Goal: Task Accomplishment & Management: Complete application form

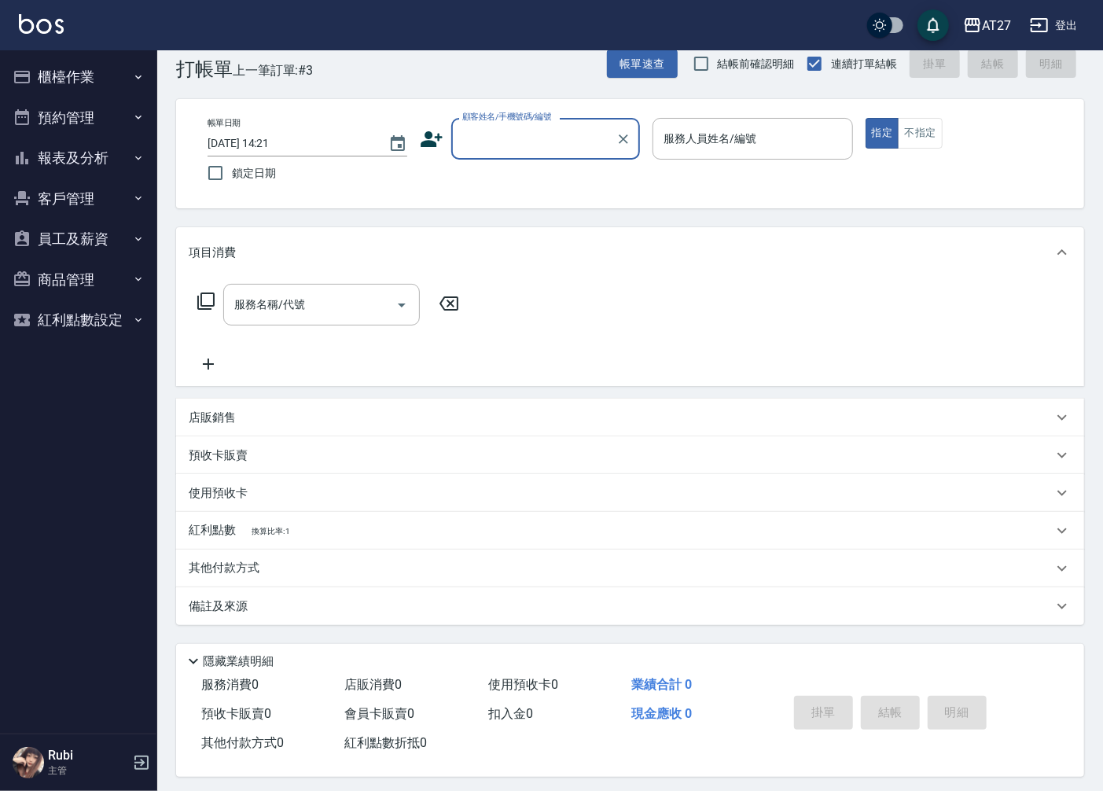
scroll to position [36, 0]
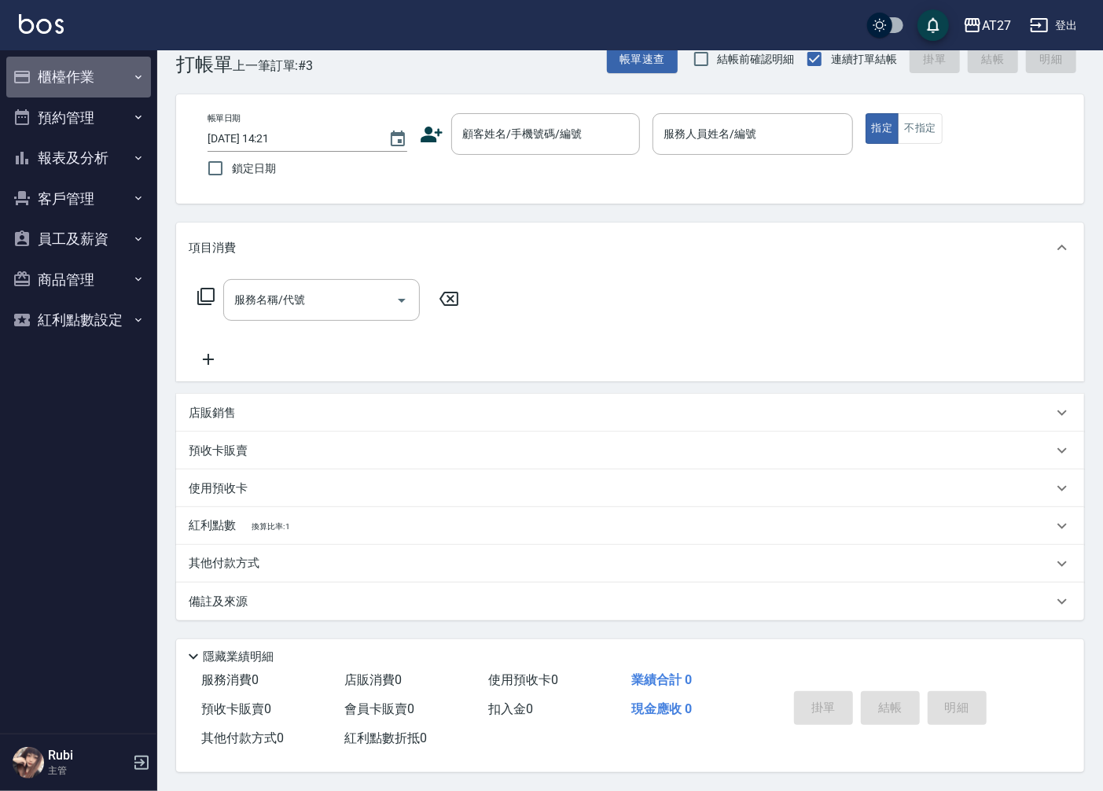
click at [113, 72] on button "櫃檯作業" at bounding box center [78, 77] width 145 height 41
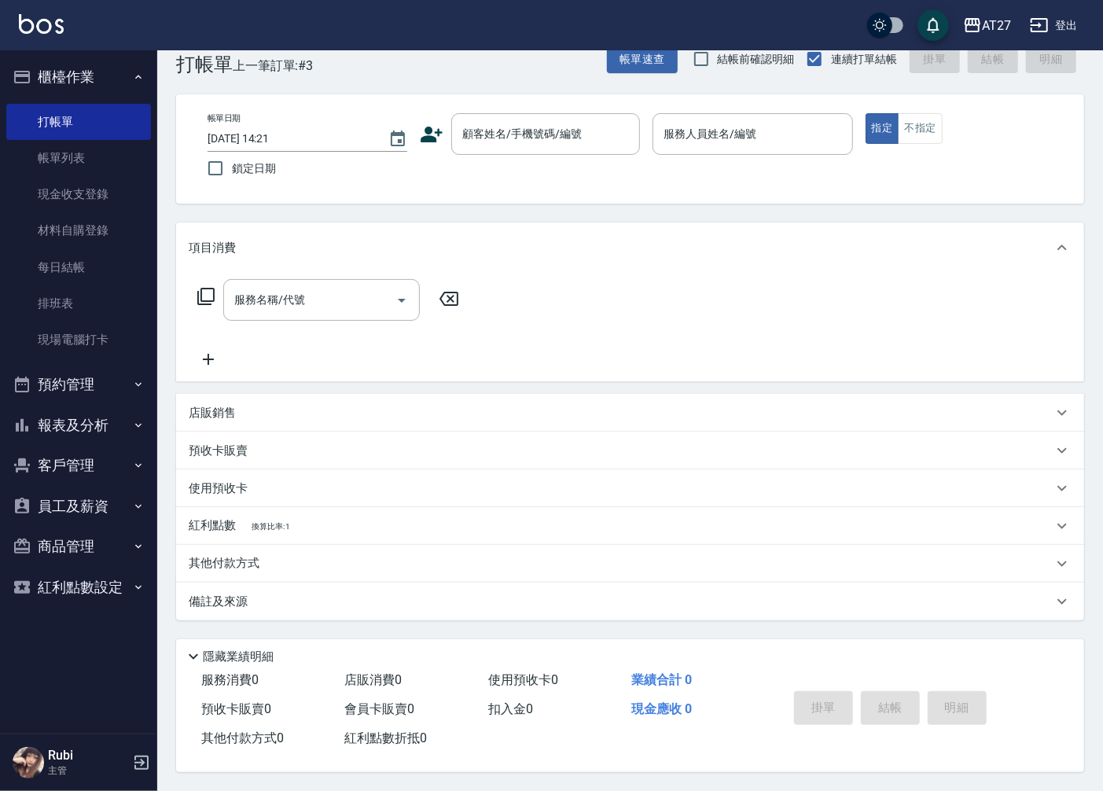
drag, startPoint x: 107, startPoint y: 156, endPoint x: 155, endPoint y: 156, distance: 48.0
click at [107, 156] on link "帳單列表" at bounding box center [78, 158] width 145 height 36
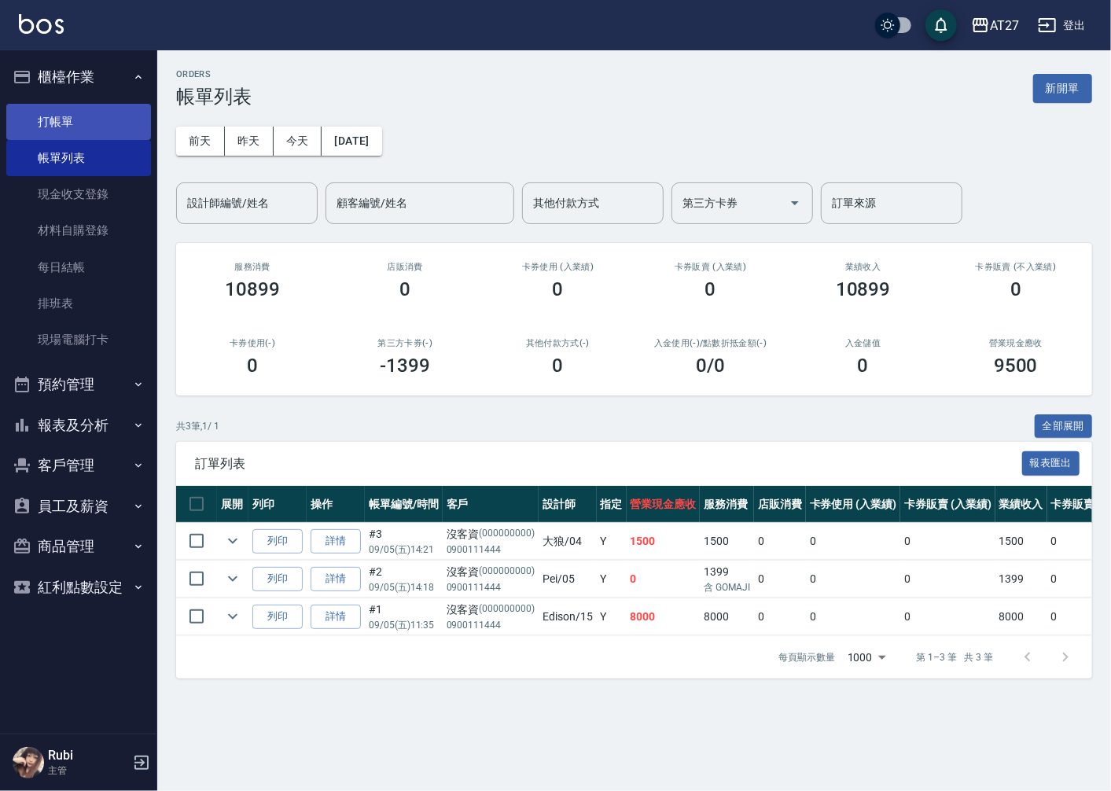
click at [80, 123] on link "打帳單" at bounding box center [78, 122] width 145 height 36
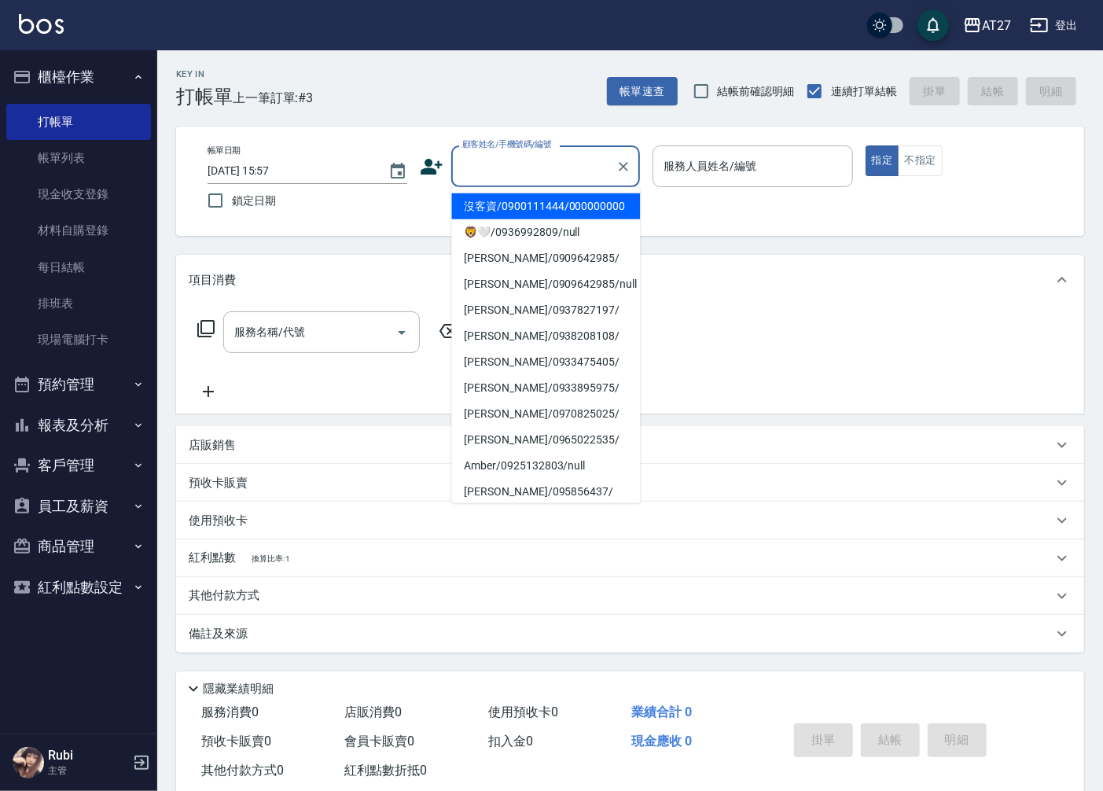
click at [508, 171] on input "顧客姓名/手機號碼/編號" at bounding box center [533, 167] width 151 height 28
drag, startPoint x: 531, startPoint y: 211, endPoint x: 701, endPoint y: 173, distance: 174.0
click at [535, 212] on li "沒客資/0900111444/000000000" at bounding box center [545, 206] width 189 height 26
type input "沒客資/0900111444/000000000"
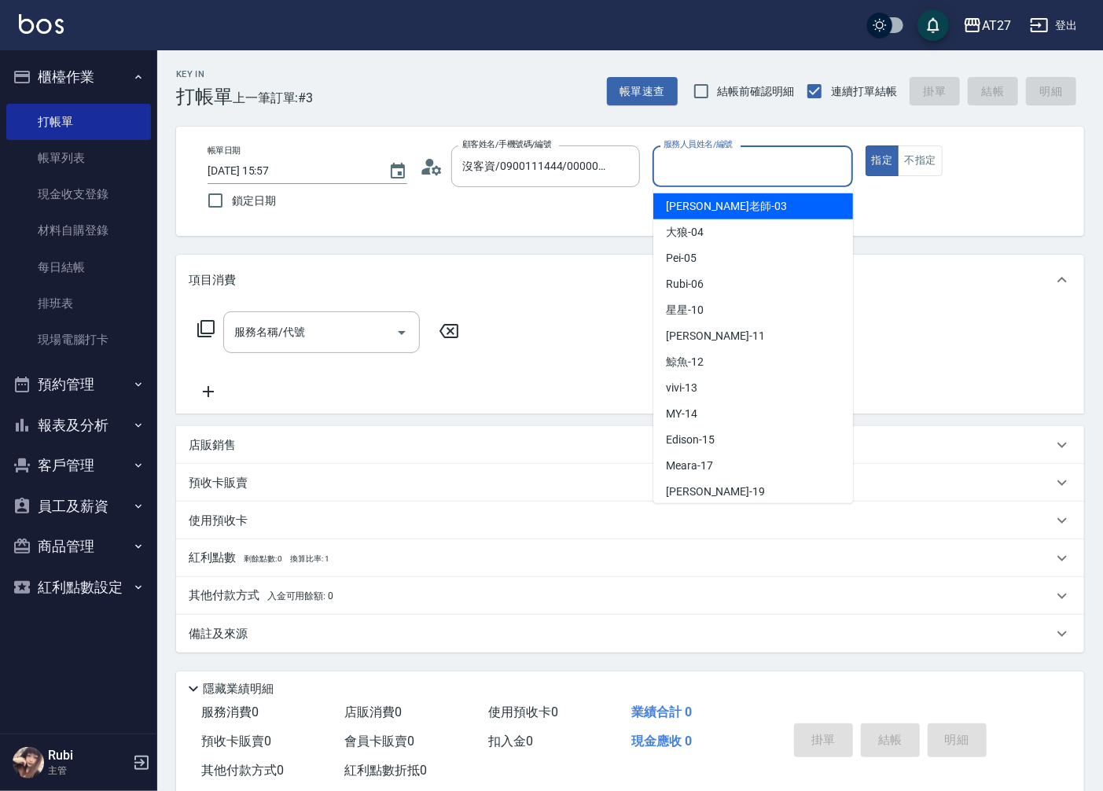
click at [731, 164] on input "服務人員姓名/編號" at bounding box center [753, 167] width 186 height 28
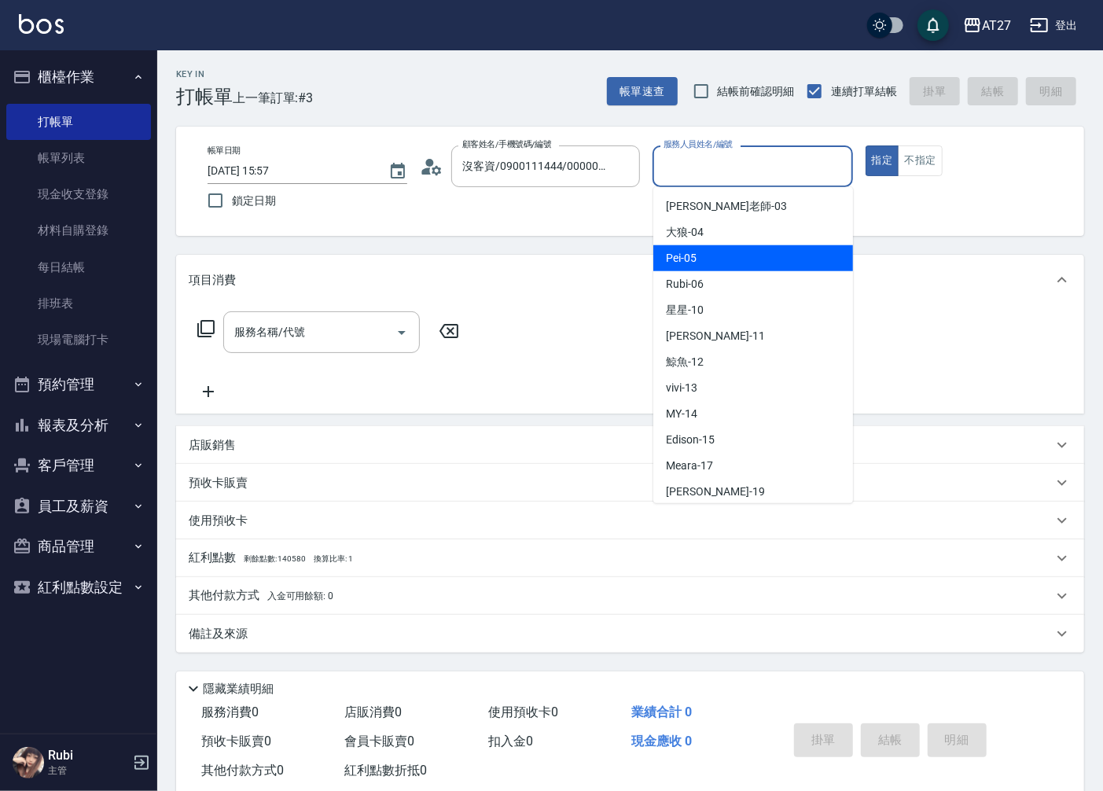
click at [726, 248] on div "Pei -05" at bounding box center [753, 258] width 200 height 26
type input "Pei-05"
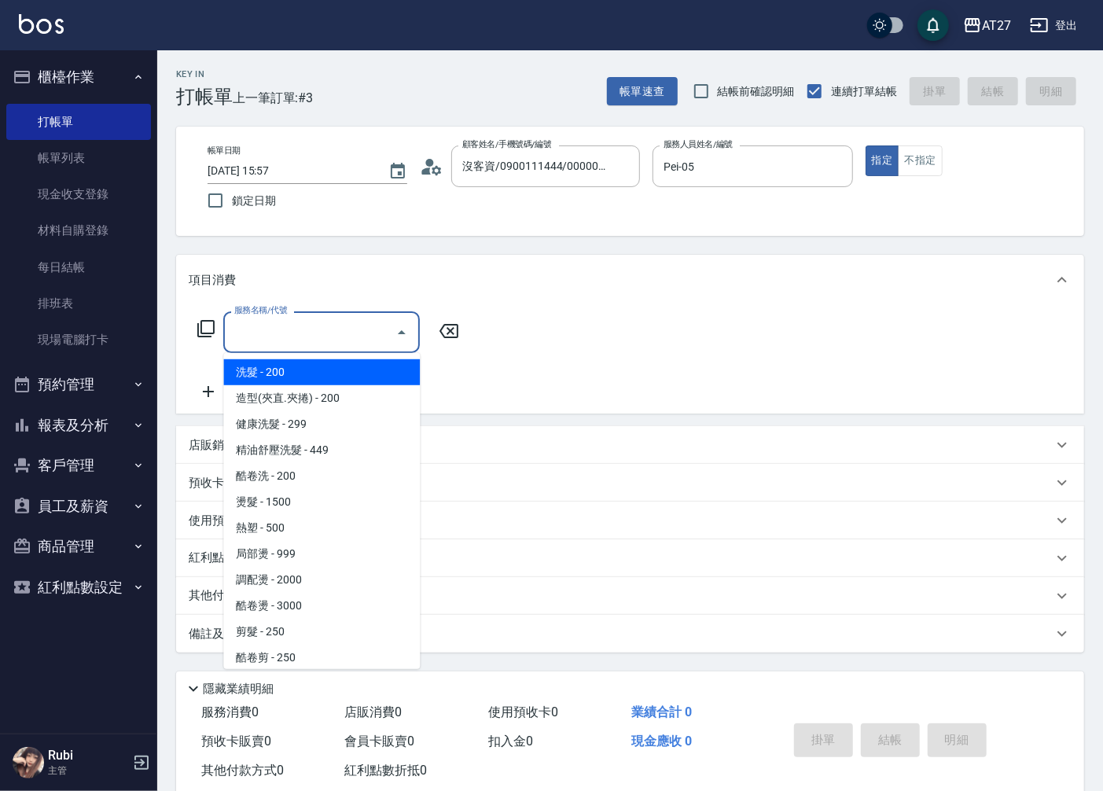
click at [300, 344] on input "服務名稱/代號" at bounding box center [309, 332] width 159 height 28
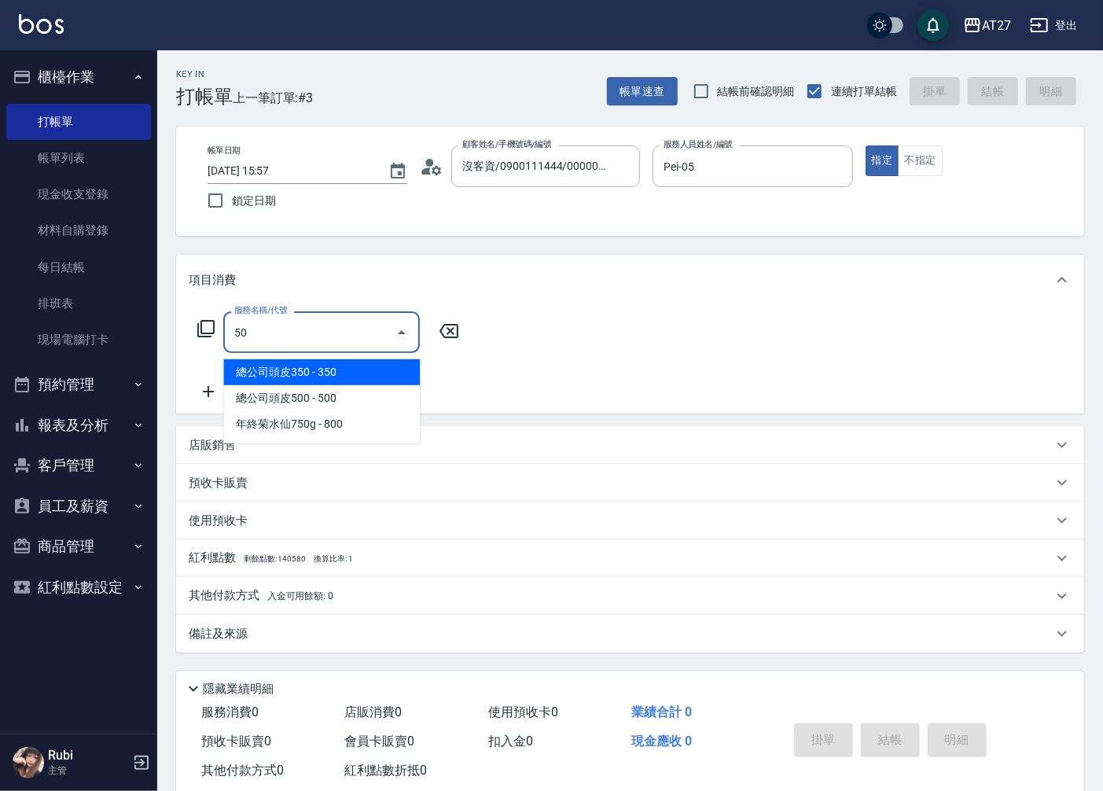
type input "5"
type input "2"
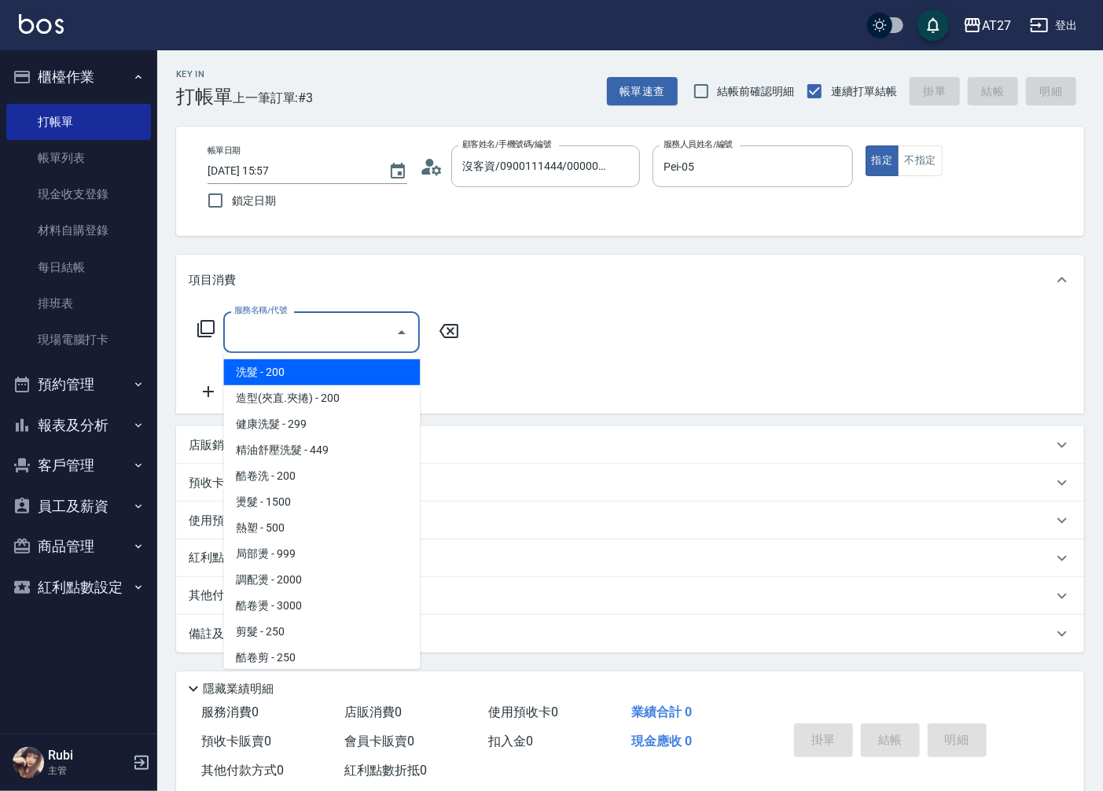
click at [272, 362] on span "洗髮 - 200" at bounding box center [321, 372] width 197 height 26
type input "洗髮(201)"
type input "20"
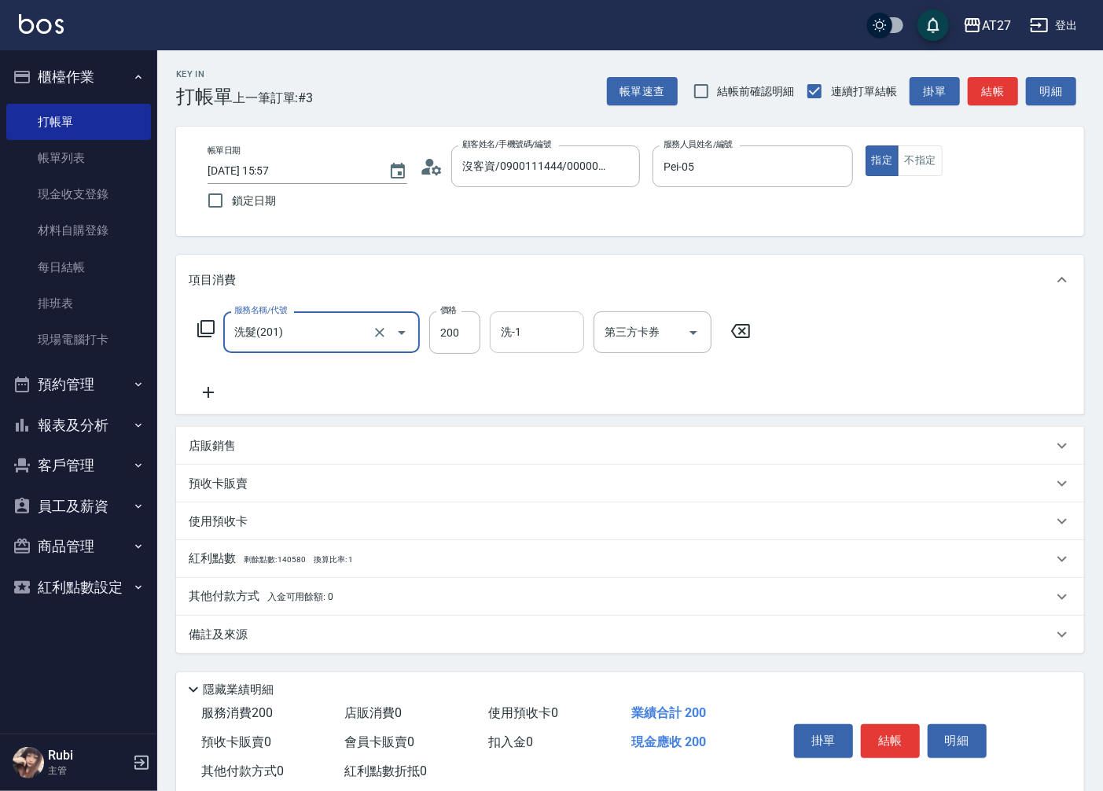
click at [505, 336] on input "洗-1" at bounding box center [537, 332] width 80 height 28
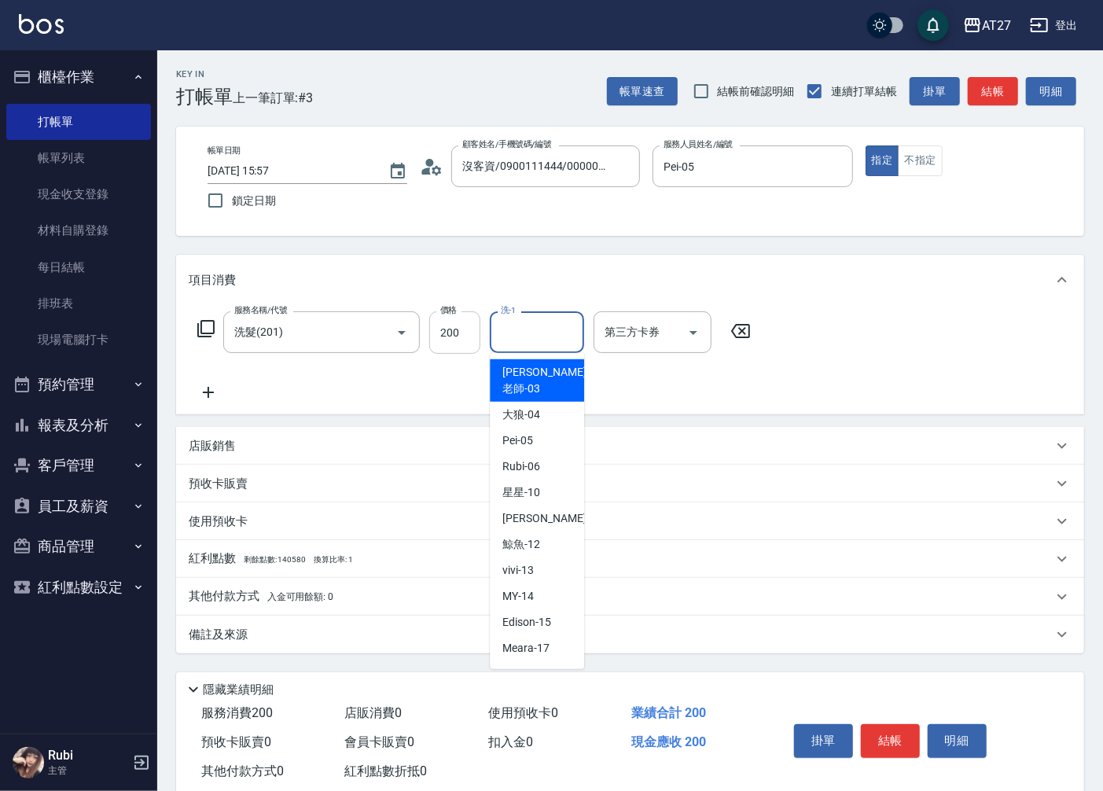
click at [462, 325] on input "200" at bounding box center [454, 332] width 51 height 42
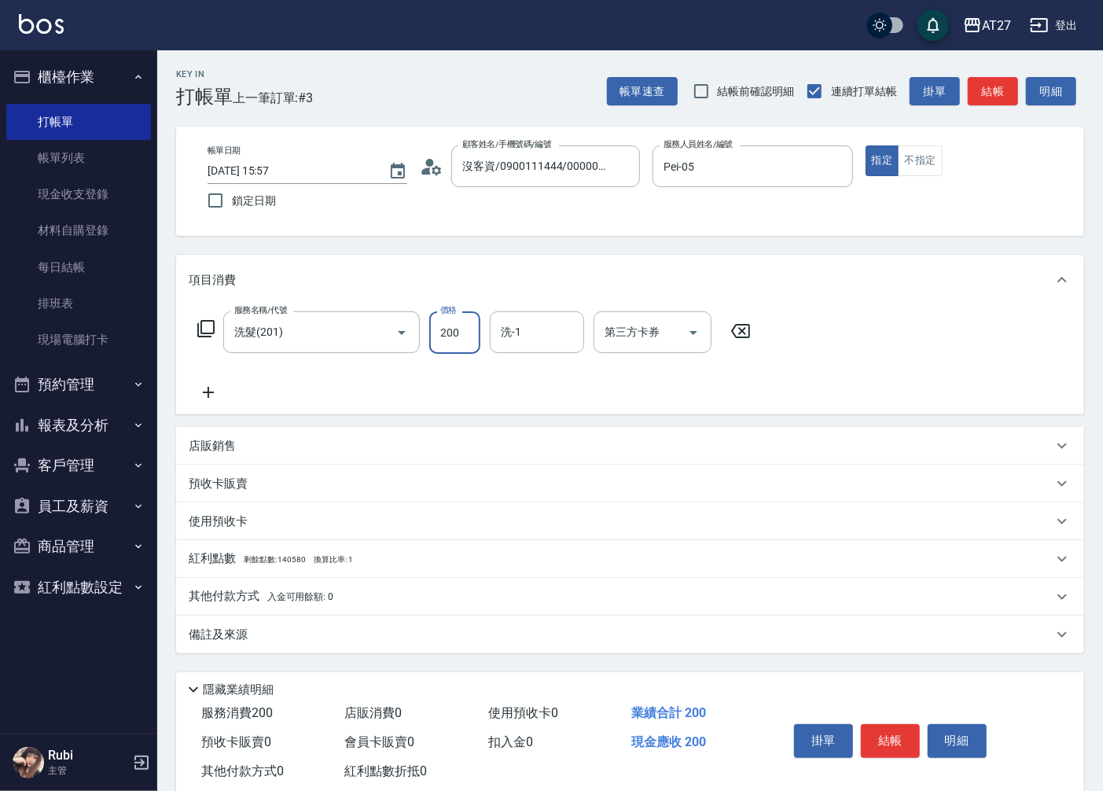
type input "2"
type input "0"
type input "250"
type input "20"
type input "250"
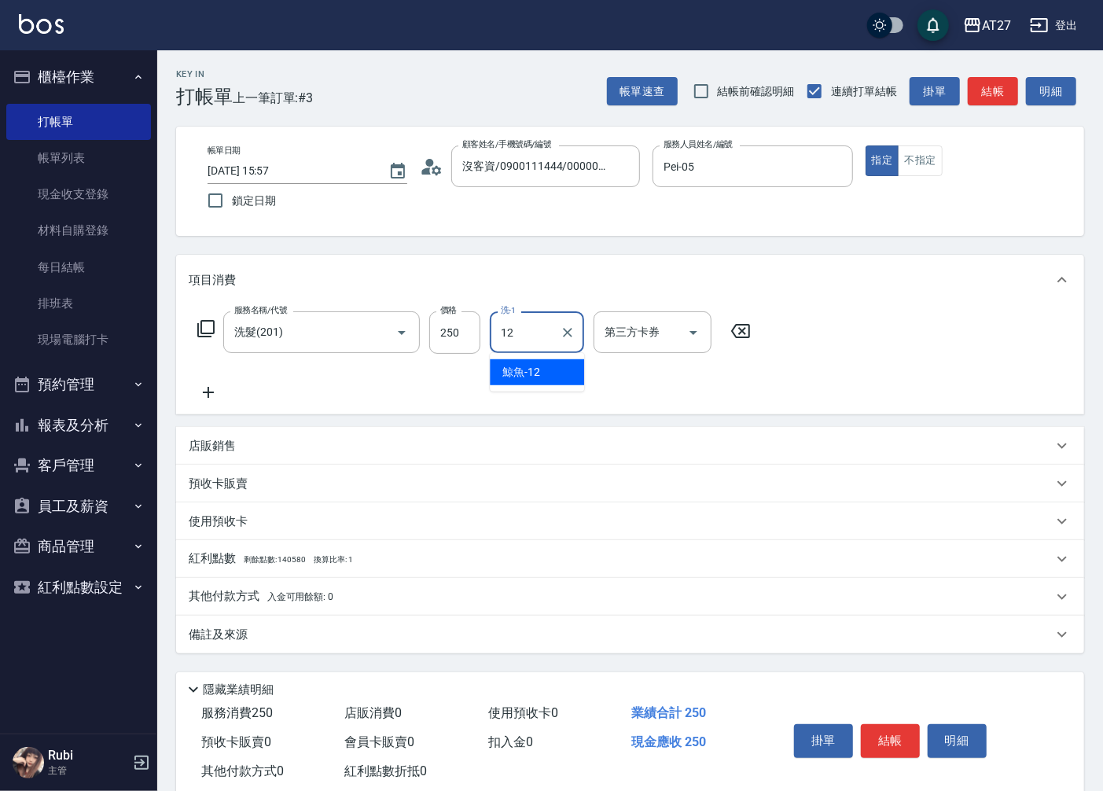
type input "鯨魚-12"
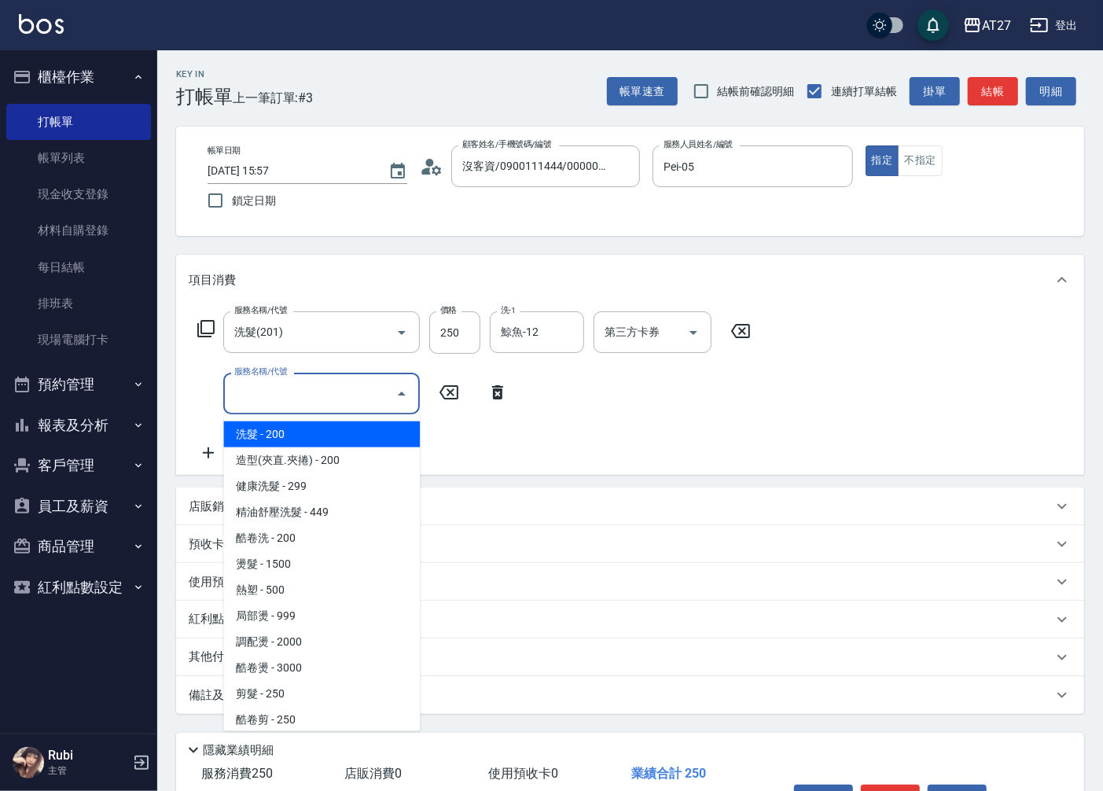
click at [316, 406] on input "服務名稱/代號" at bounding box center [309, 394] width 159 height 28
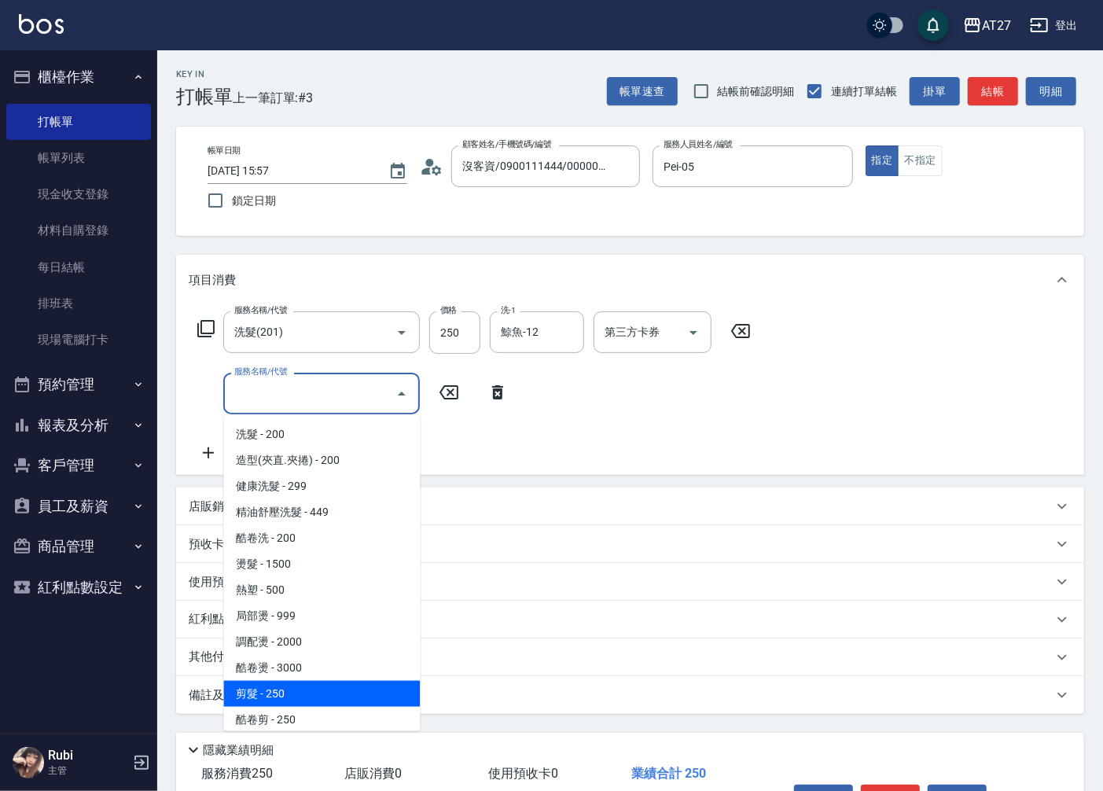
drag, startPoint x: 275, startPoint y: 686, endPoint x: 269, endPoint y: 681, distance: 8.4
click at [274, 686] on span "剪髮 - 250" at bounding box center [321, 694] width 197 height 26
type input "50"
type input "剪髮(401)"
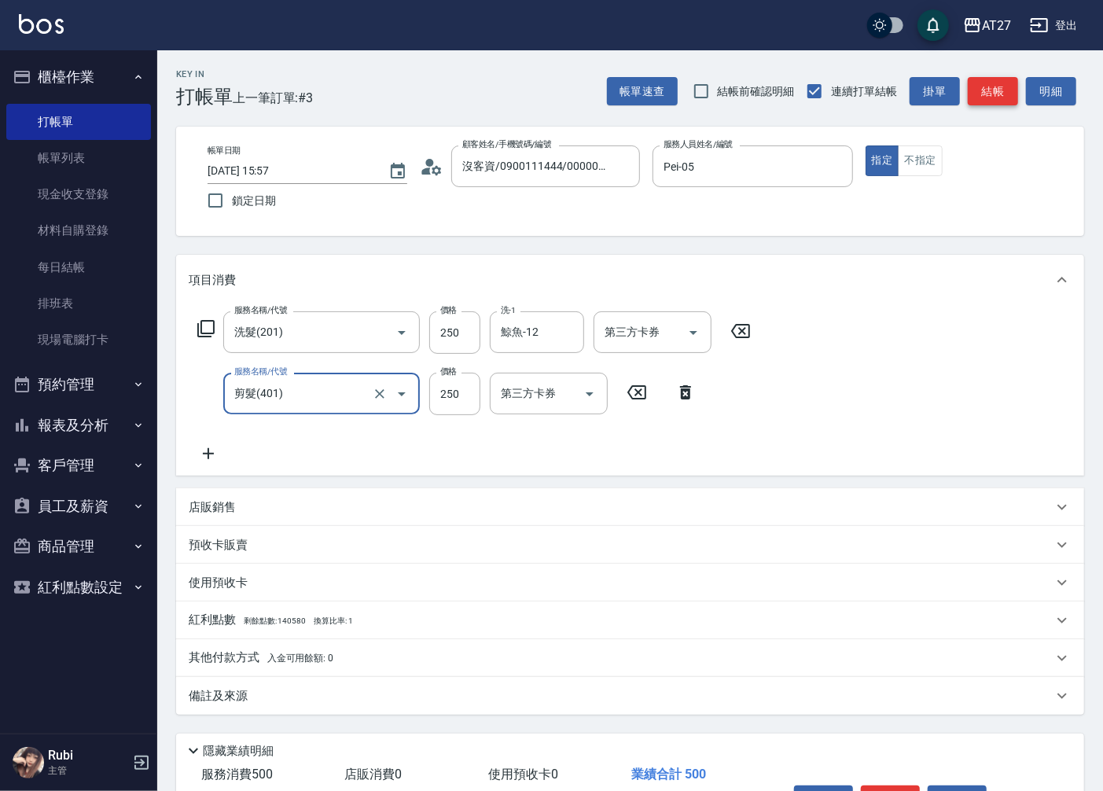
click at [986, 89] on button "結帳" at bounding box center [993, 91] width 50 height 29
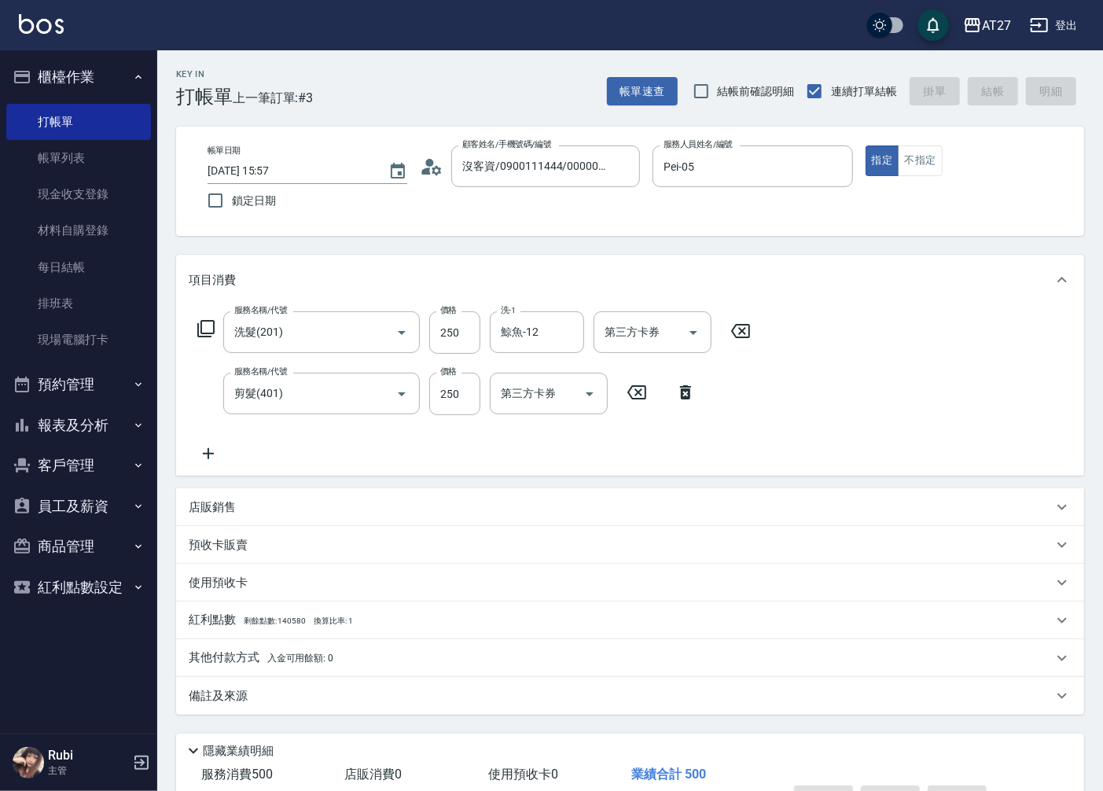
type input "[DATE] 15:58"
type input "0"
